Goal: Information Seeking & Learning: Learn about a topic

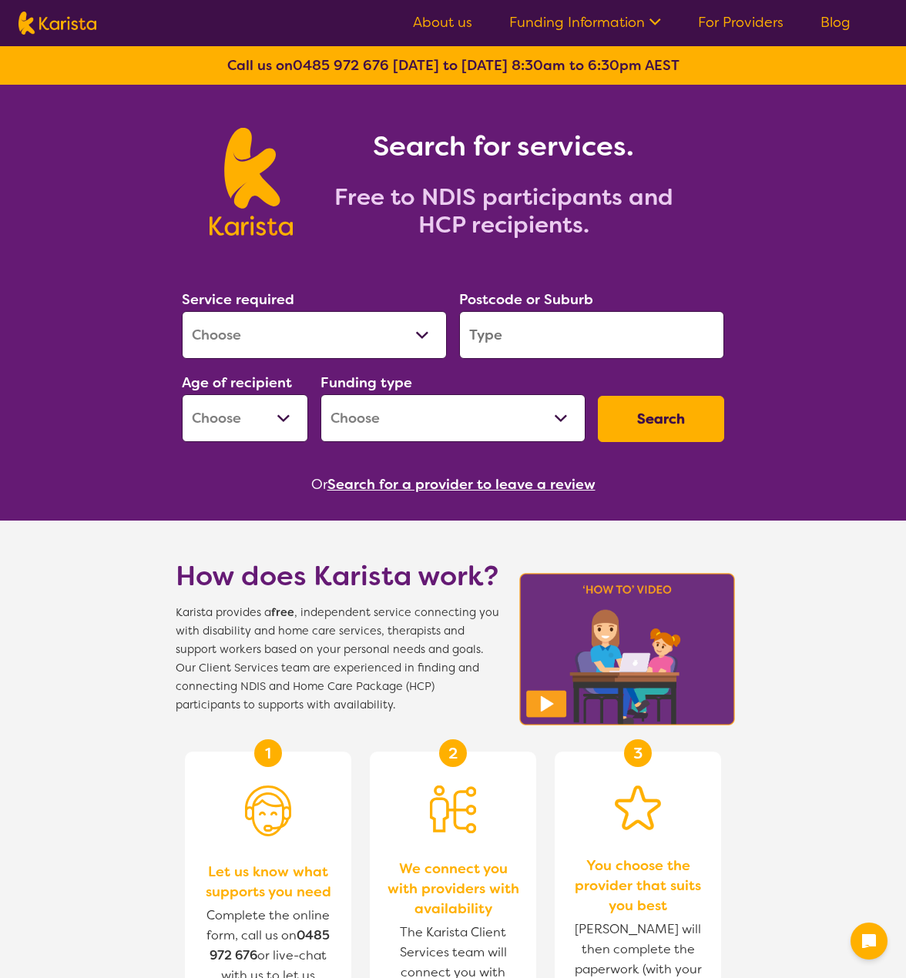
click at [264, 333] on select "Allied Health Assistant Assessment ([MEDICAL_DATA] or [MEDICAL_DATA]) Behaviour…" at bounding box center [314, 335] width 265 height 48
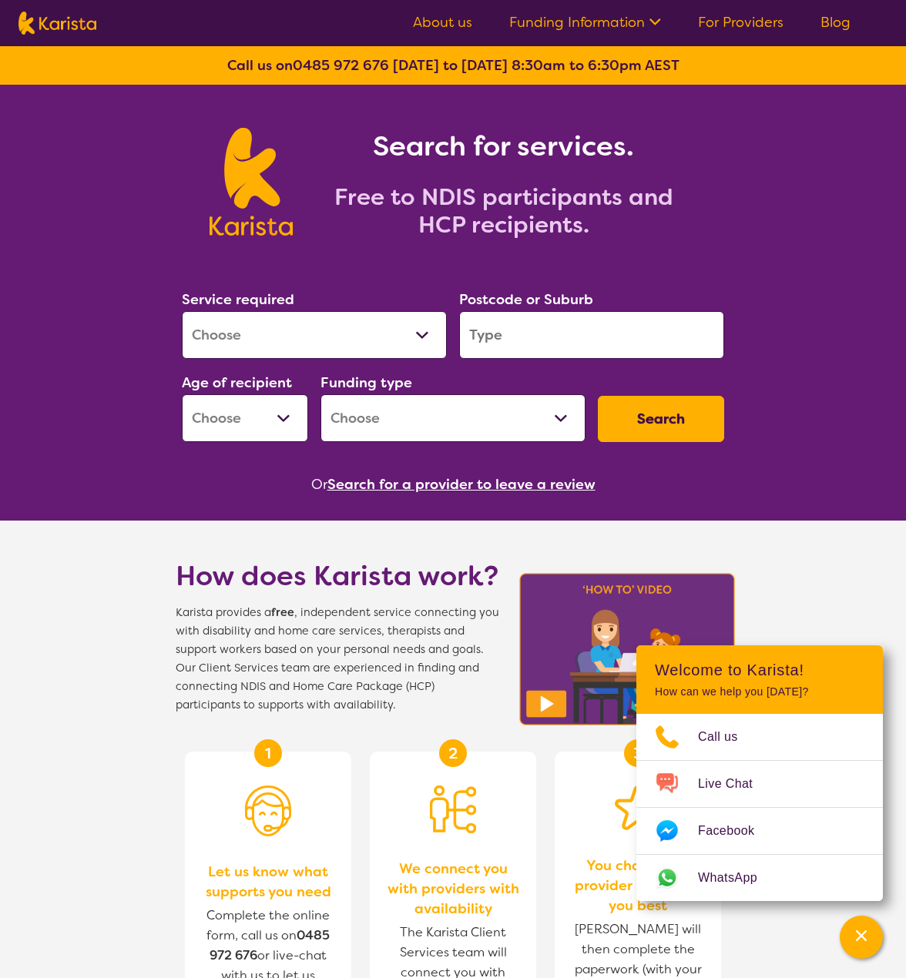
click at [504, 333] on input "search" at bounding box center [591, 335] width 265 height 48
click at [374, 347] on select "Allied Health Assistant Assessment ([MEDICAL_DATA] or [MEDICAL_DATA]) Behaviour…" at bounding box center [314, 335] width 265 height 48
select select "NDIS Plan management"
click at [182, 311] on select "Allied Health Assistant Assessment ([MEDICAL_DATA] or [MEDICAL_DATA]) Behaviour…" at bounding box center [314, 335] width 265 height 48
select select "NDIS"
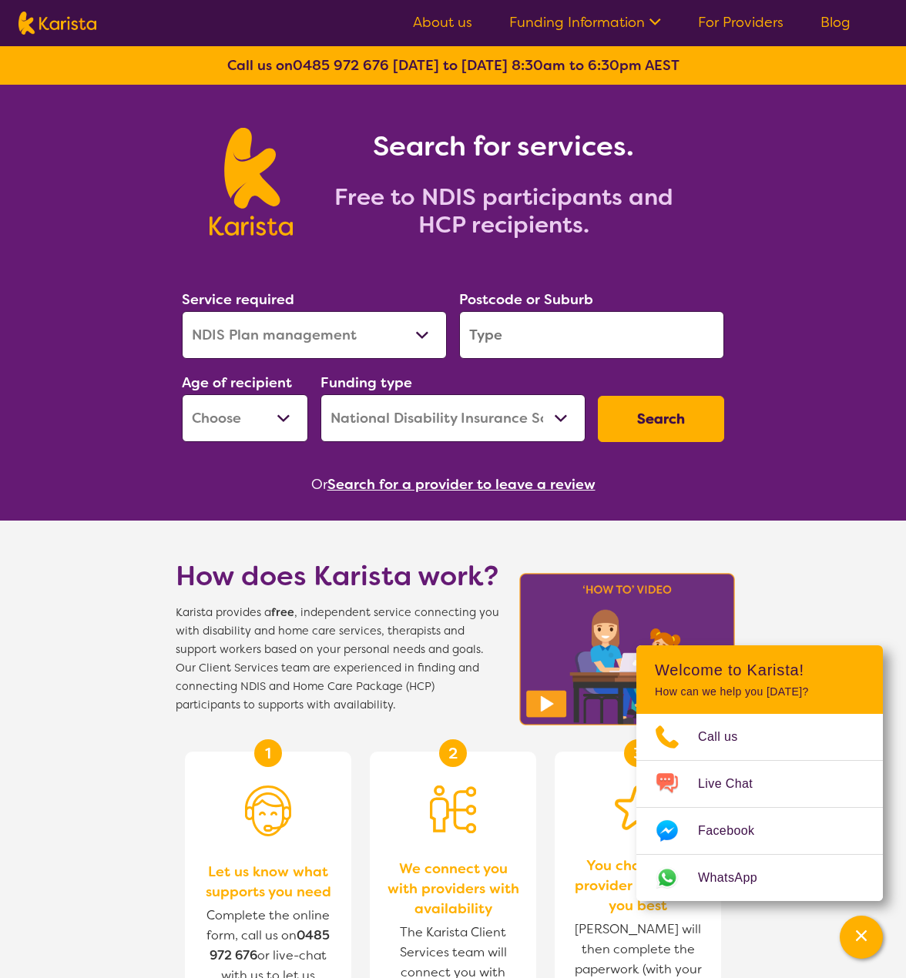
click at [487, 337] on input "search" at bounding box center [591, 335] width 265 height 48
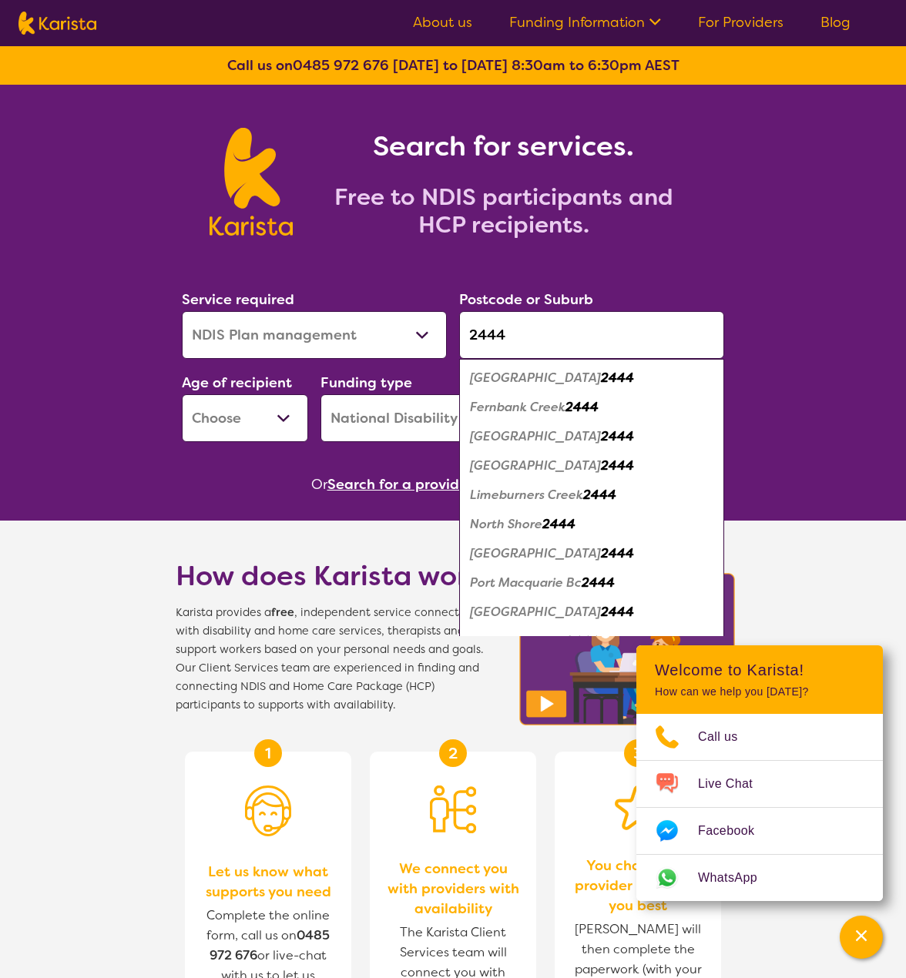
type input "2444"
click at [493, 551] on em "[GEOGRAPHIC_DATA]" at bounding box center [535, 553] width 131 height 16
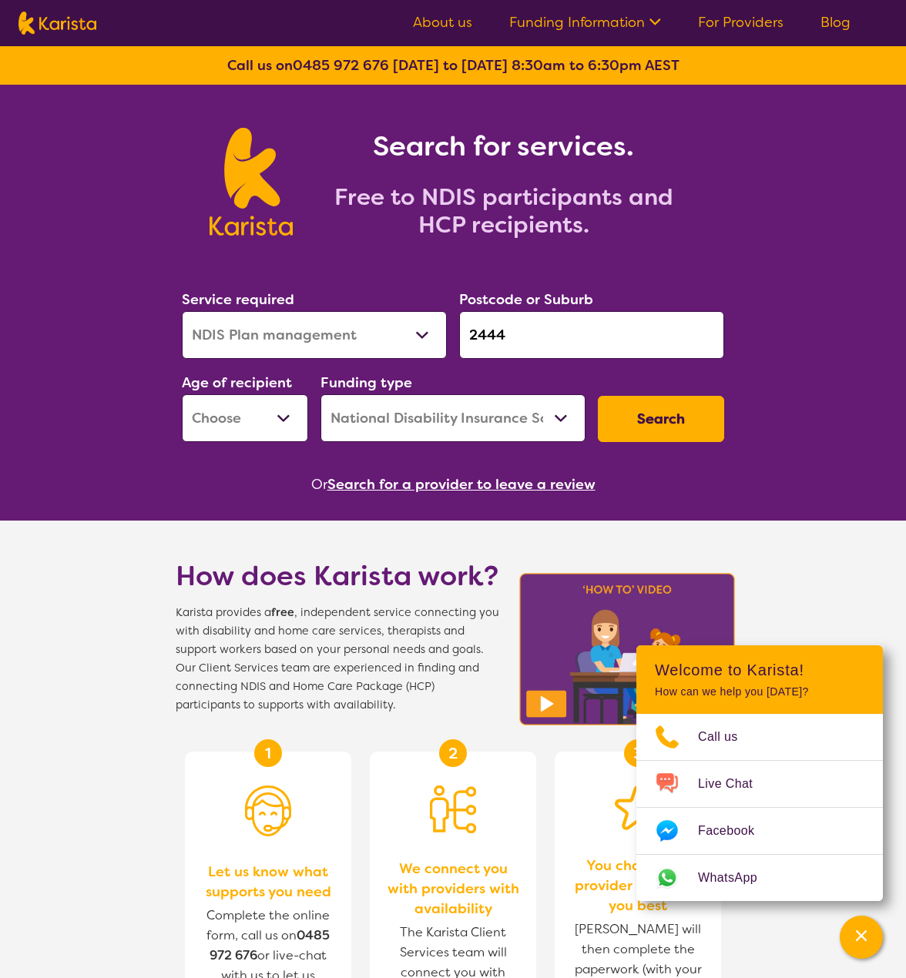
click at [655, 436] on button "Search" at bounding box center [661, 419] width 126 height 46
click at [290, 401] on select "Early Childhood - 0 to 9 Child - 10 to 11 Adolescent - 12 to 17 Adult - 18 to 6…" at bounding box center [245, 418] width 126 height 48
select select "AG"
click at [182, 394] on select "Early Childhood - 0 to 9 Child - 10 to 11 Adolescent - 12 to 17 Adult - 18 to 6…" at bounding box center [245, 418] width 126 height 48
click at [642, 417] on button "Search" at bounding box center [661, 419] width 126 height 46
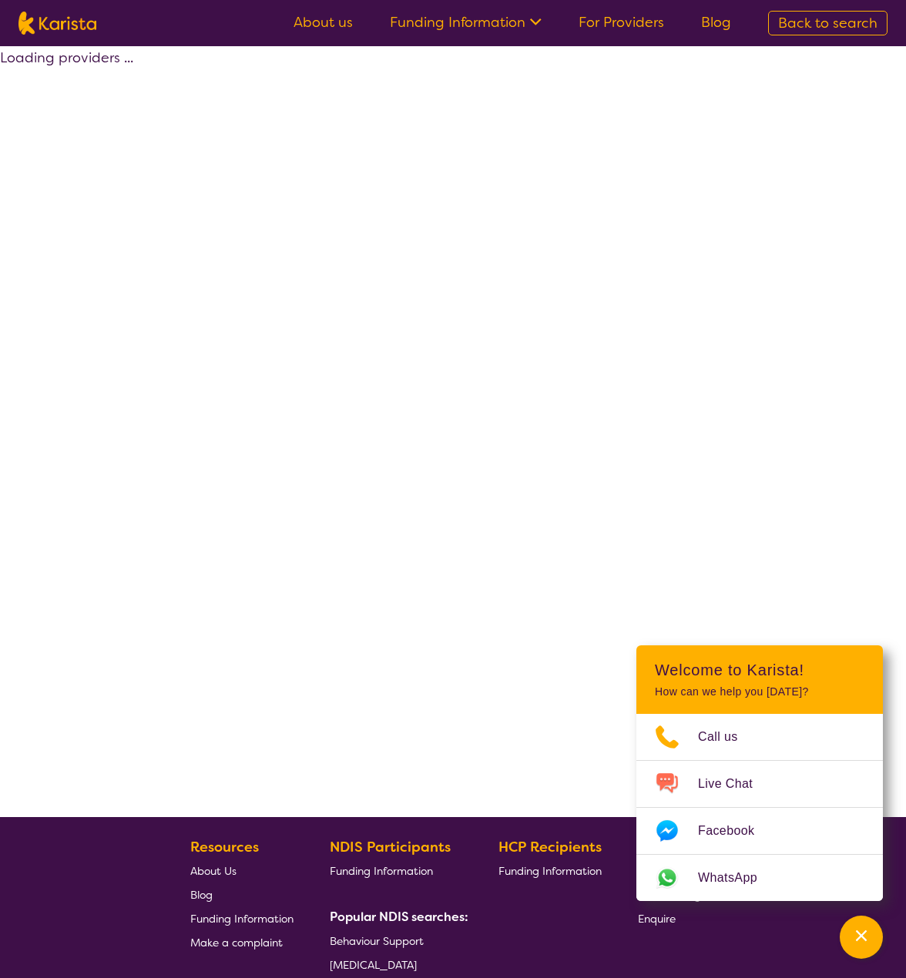
select select "by_score"
